Goal: Information Seeking & Learning: Learn about a topic

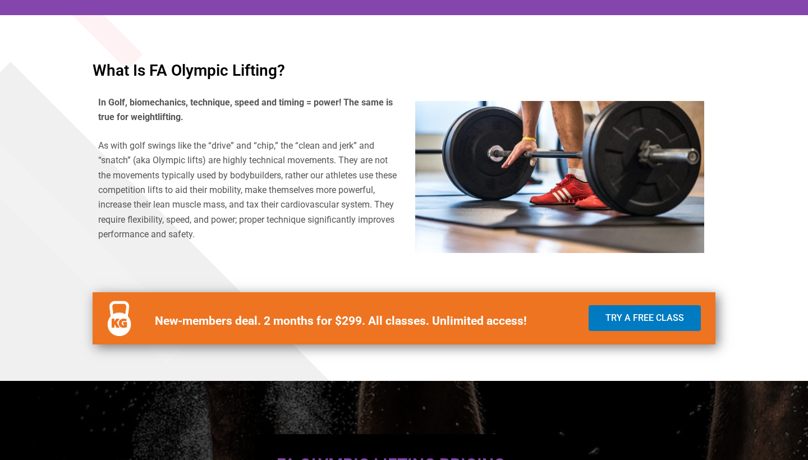
scroll to position [371, 0]
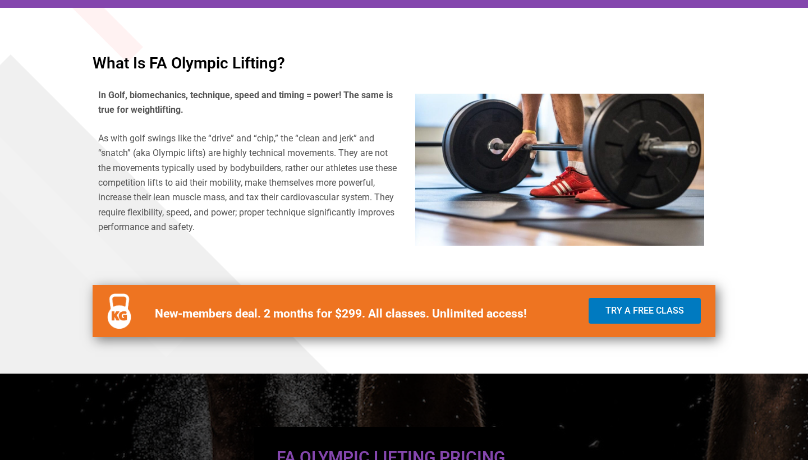
click at [273, 174] on p "As with golf swings like the “drive” and “chip,” the “clean and jerk” and “snat…" at bounding box center [248, 183] width 300 height 104
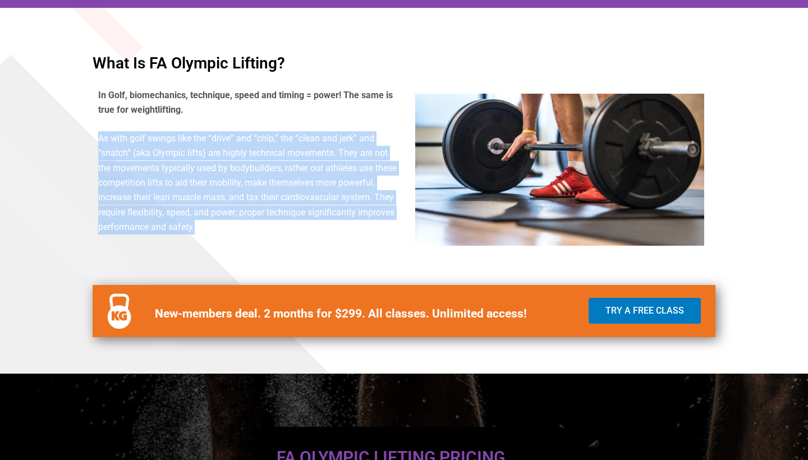
click at [273, 174] on p "As with golf swings like the “drive” and “chip,” the “clean and jerk” and “snat…" at bounding box center [248, 183] width 300 height 104
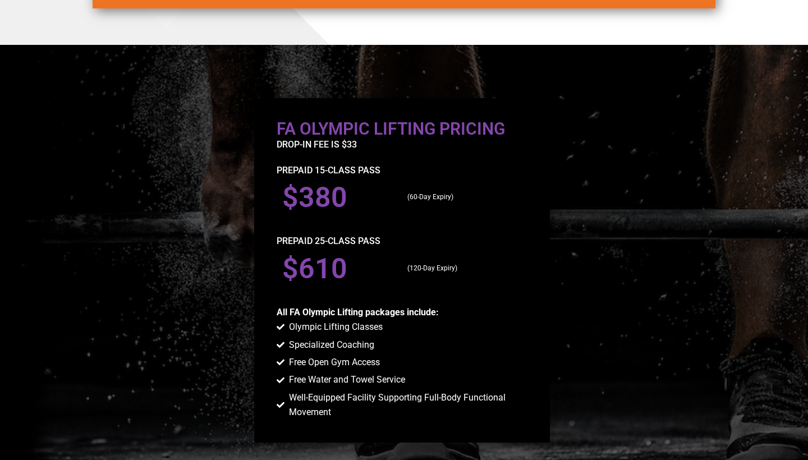
scroll to position [700, 0]
click at [312, 174] on p "PREPAID 15-CLASS PASs" at bounding box center [401, 170] width 251 height 15
click at [305, 227] on div at bounding box center [402, 270] width 296 height 344
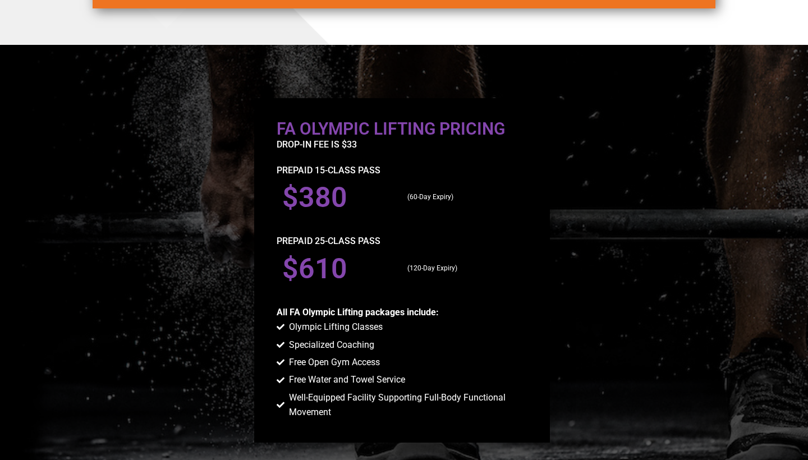
click at [299, 171] on p "PREPAID 15-CLASS PASs" at bounding box center [401, 170] width 251 height 15
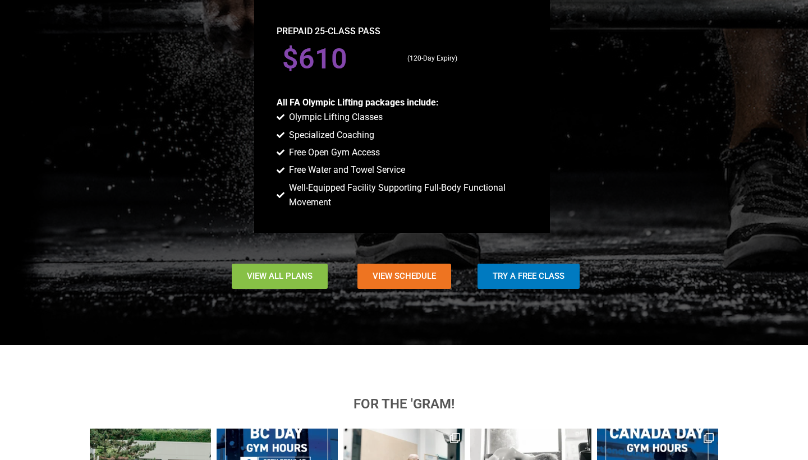
scroll to position [790, 0]
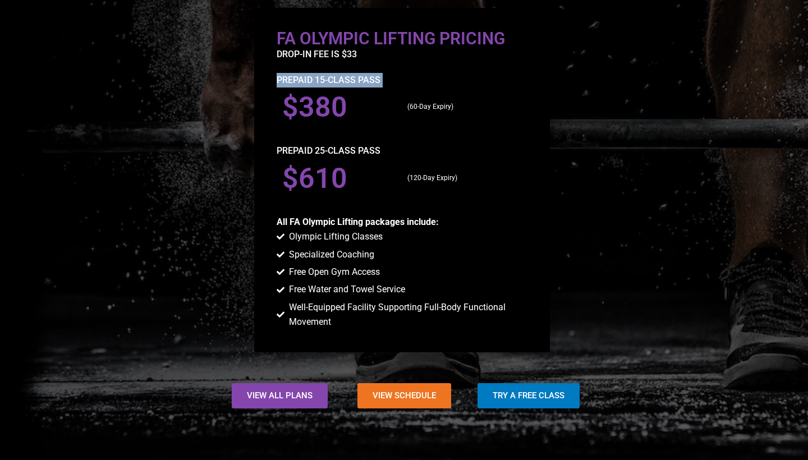
click at [309, 85] on p "PREPAID 15-CLASS PASs" at bounding box center [401, 80] width 251 height 15
click at [359, 306] on span "Well-Equipped Facility Supporting Full-Body Functional Movement" at bounding box center [406, 315] width 241 height 30
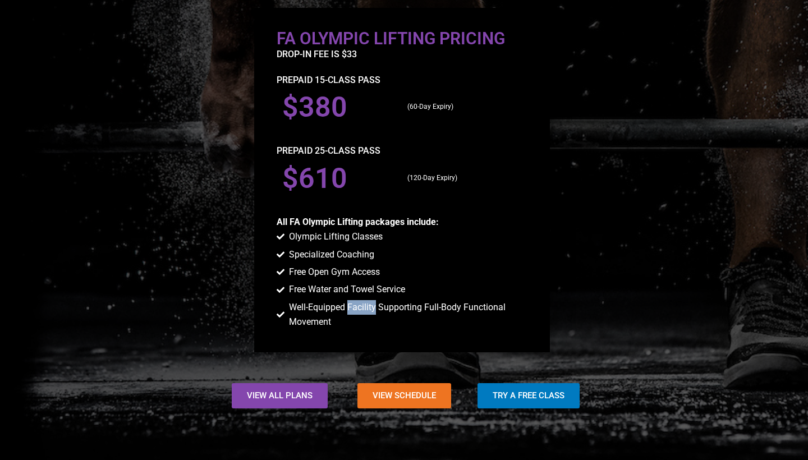
click at [359, 306] on span "Well-Equipped Facility Supporting Full-Body Functional Movement" at bounding box center [406, 315] width 241 height 30
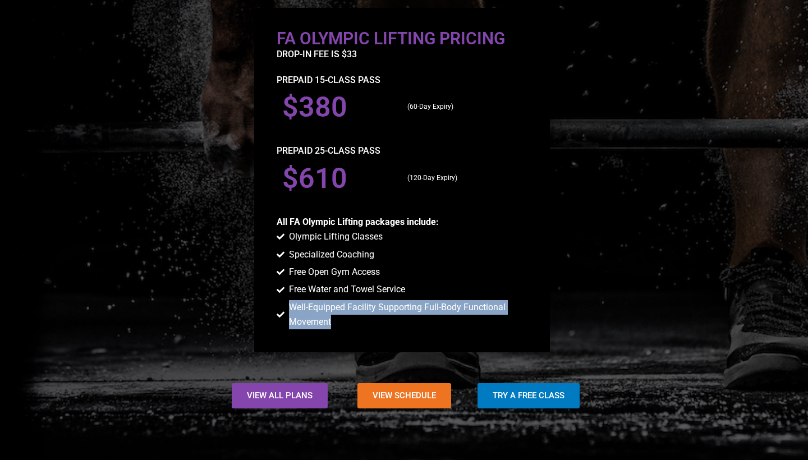
click at [337, 274] on span "Free Open Gym Access" at bounding box center [333, 272] width 94 height 15
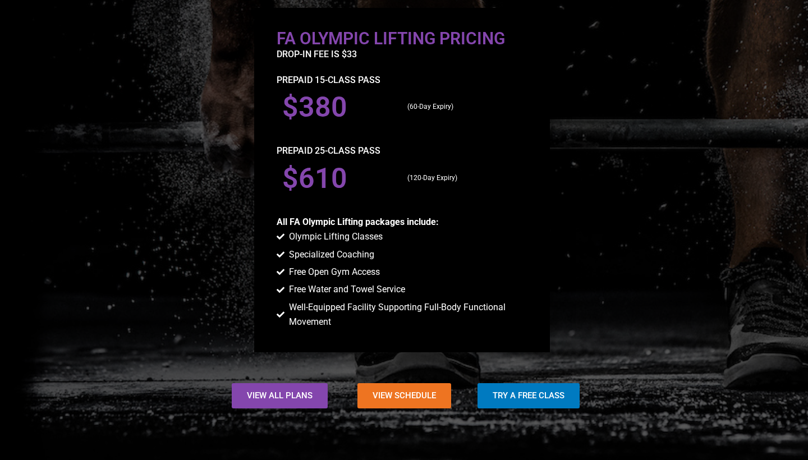
click at [337, 274] on span "Free Open Gym Access" at bounding box center [333, 272] width 94 height 15
click at [321, 250] on span "Specialized Coaching" at bounding box center [330, 254] width 88 height 15
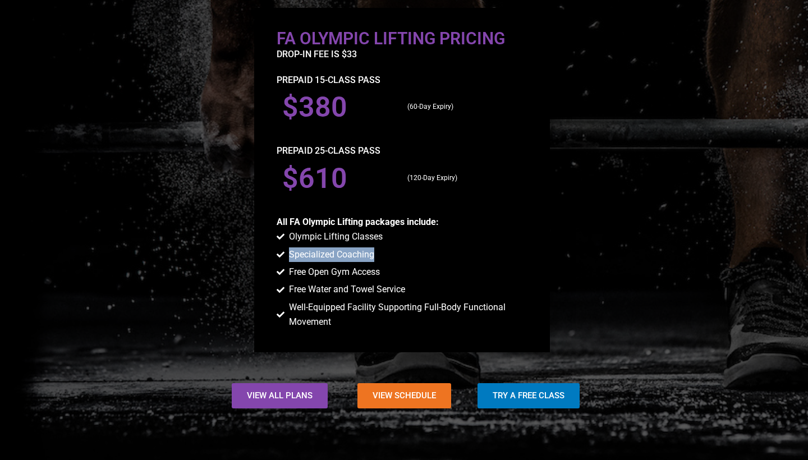
click at [324, 285] on span "Free Water and Towel Service" at bounding box center [345, 289] width 119 height 15
click at [324, 249] on span "Specialized Coaching" at bounding box center [330, 254] width 88 height 15
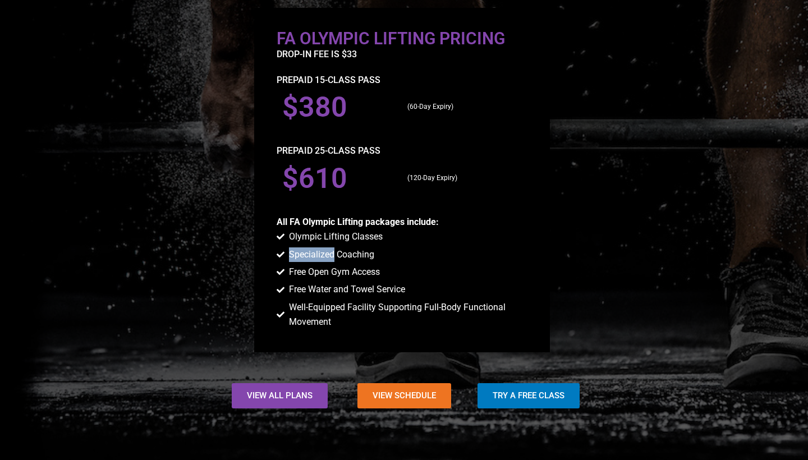
click at [324, 249] on span "Specialized Coaching" at bounding box center [330, 254] width 88 height 15
click at [325, 280] on ul "Olympic Lifting Classes Specialized Coaching Free Open Gym Access Free Water an…" at bounding box center [401, 279] width 251 height 100
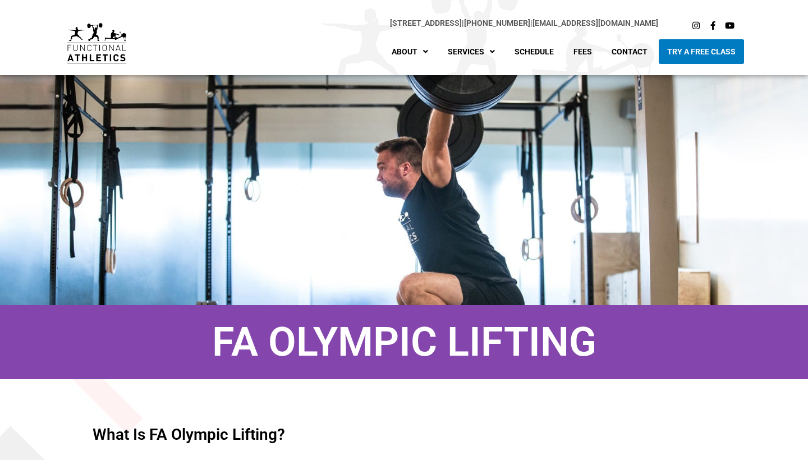
scroll to position [0, 0]
